Goal: Information Seeking & Learning: Learn about a topic

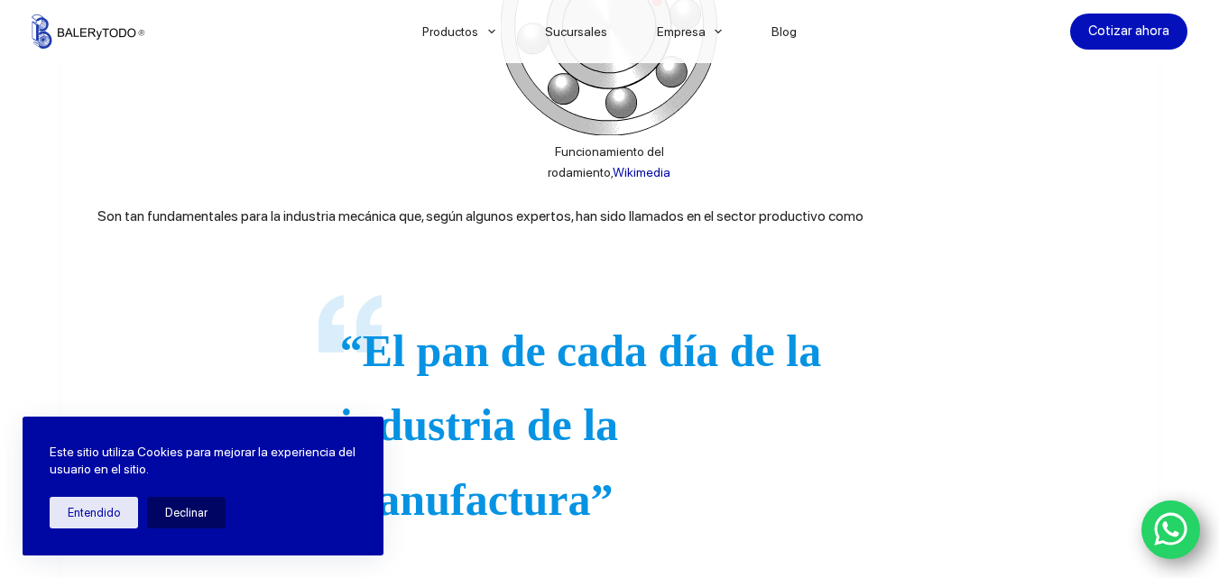
scroll to position [1678, 0]
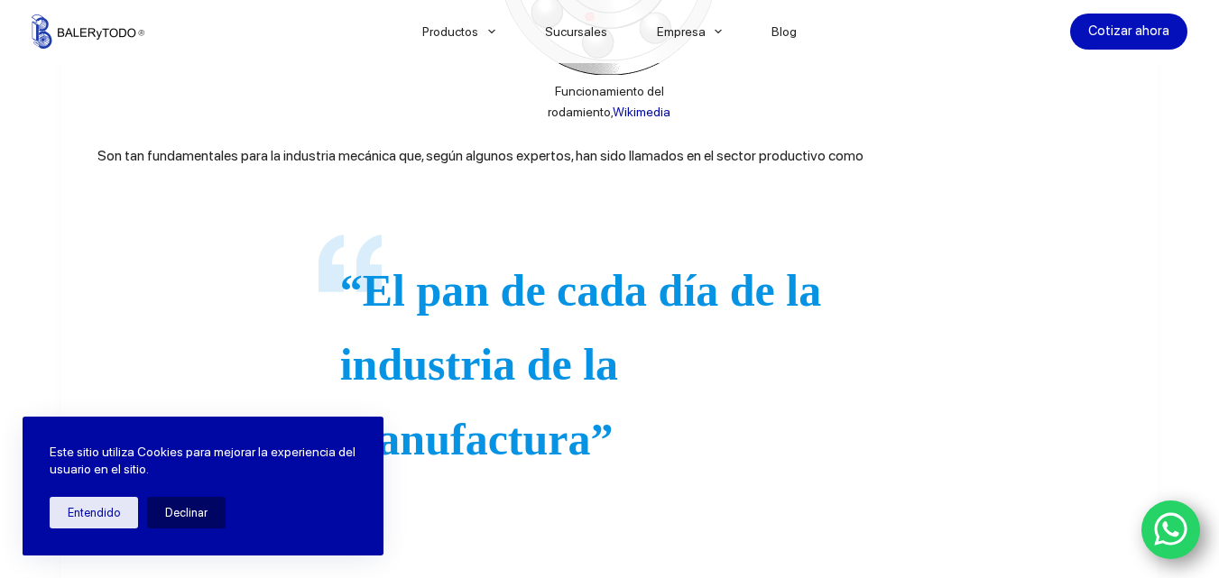
click at [688, 261] on p "“El pan de cada día de la industria de la manufactura”" at bounding box center [609, 366] width 539 height 224
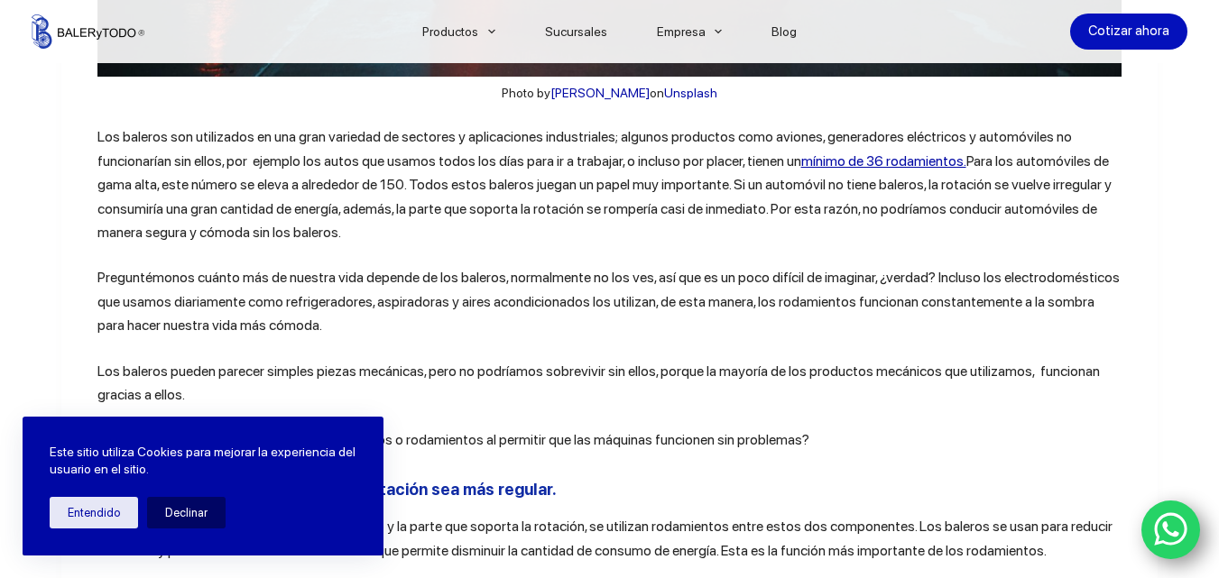
scroll to position [2830, 0]
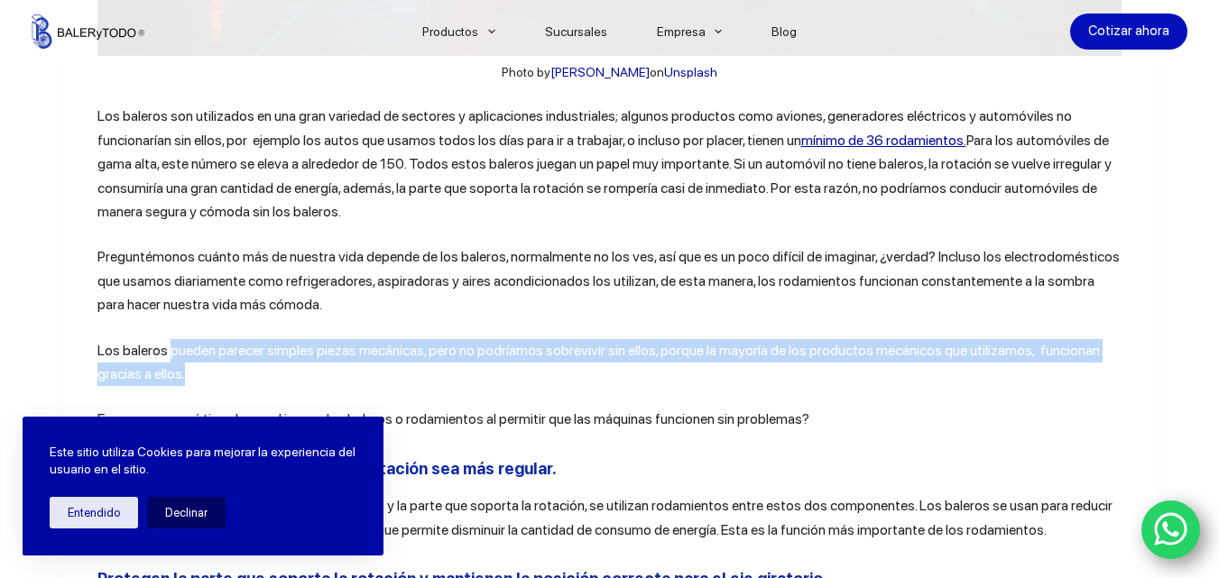
drag, startPoint x: 162, startPoint y: 362, endPoint x: 687, endPoint y: 381, distance: 524.5
click at [687, 381] on p "Los baleros pueden parecer simples piezas mecánicas, pero no podríamos sobreviv…" at bounding box center [609, 363] width 1025 height 48
copy p "pueden parecer simples piezas mecánicas, pero no podríamos sobrevivir sin ellos…"
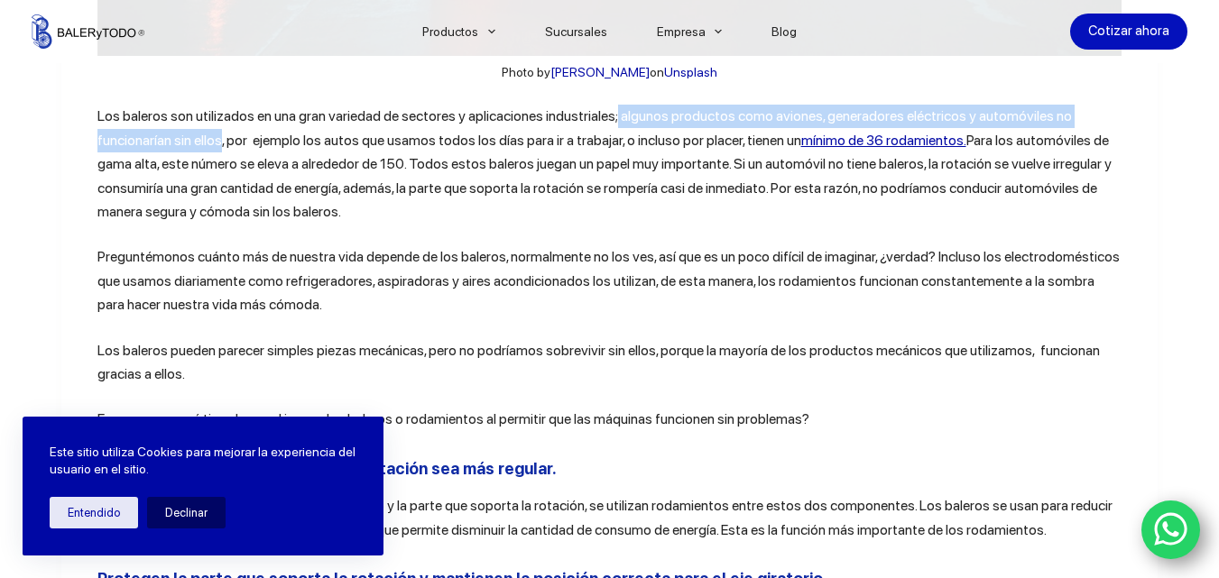
drag, startPoint x: 608, startPoint y: 122, endPoint x: 217, endPoint y: 157, distance: 392.2
click at [217, 157] on p "Los baleros son utilizados en una gran variedad de sectores y aplicaciones indu…" at bounding box center [609, 164] width 1025 height 119
copy p "algunos productos como aviones, generadores eléctricos y automóviles no funcion…"
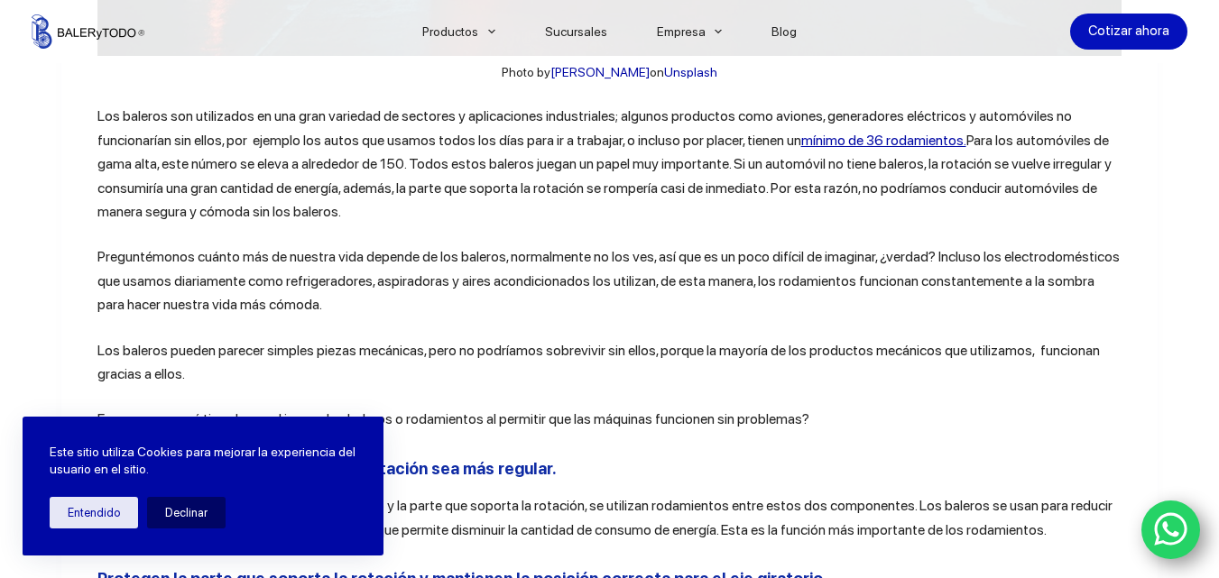
click at [1062, 364] on p "Los baleros pueden parecer simples piezas mecánicas, pero no podríamos sobreviv…" at bounding box center [609, 363] width 1025 height 48
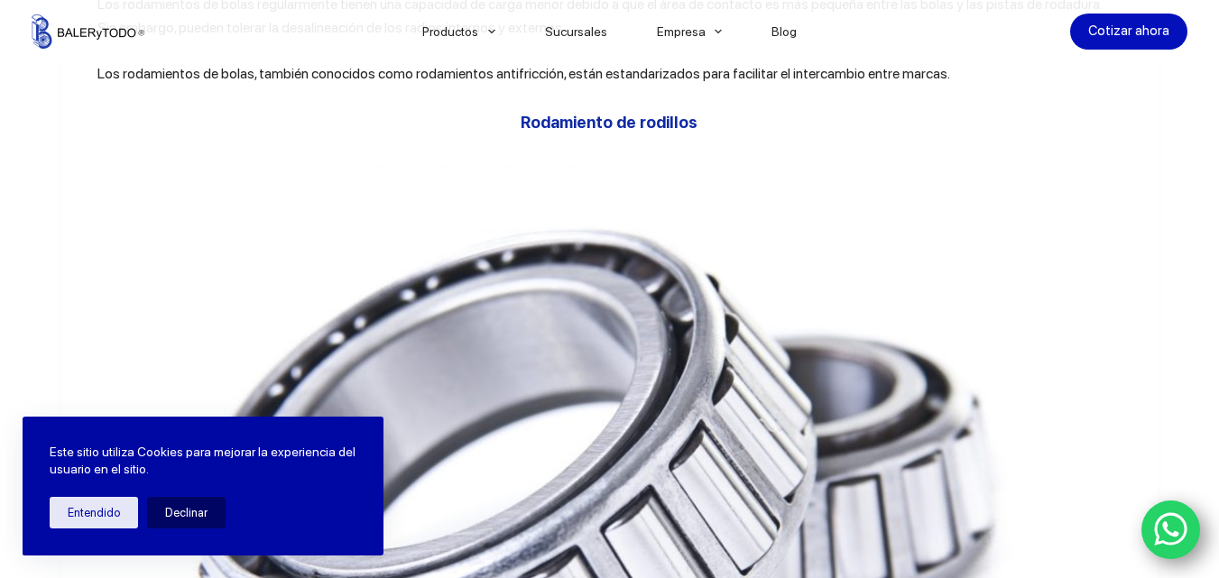
scroll to position [4689, 0]
